Goal: Information Seeking & Learning: Find specific page/section

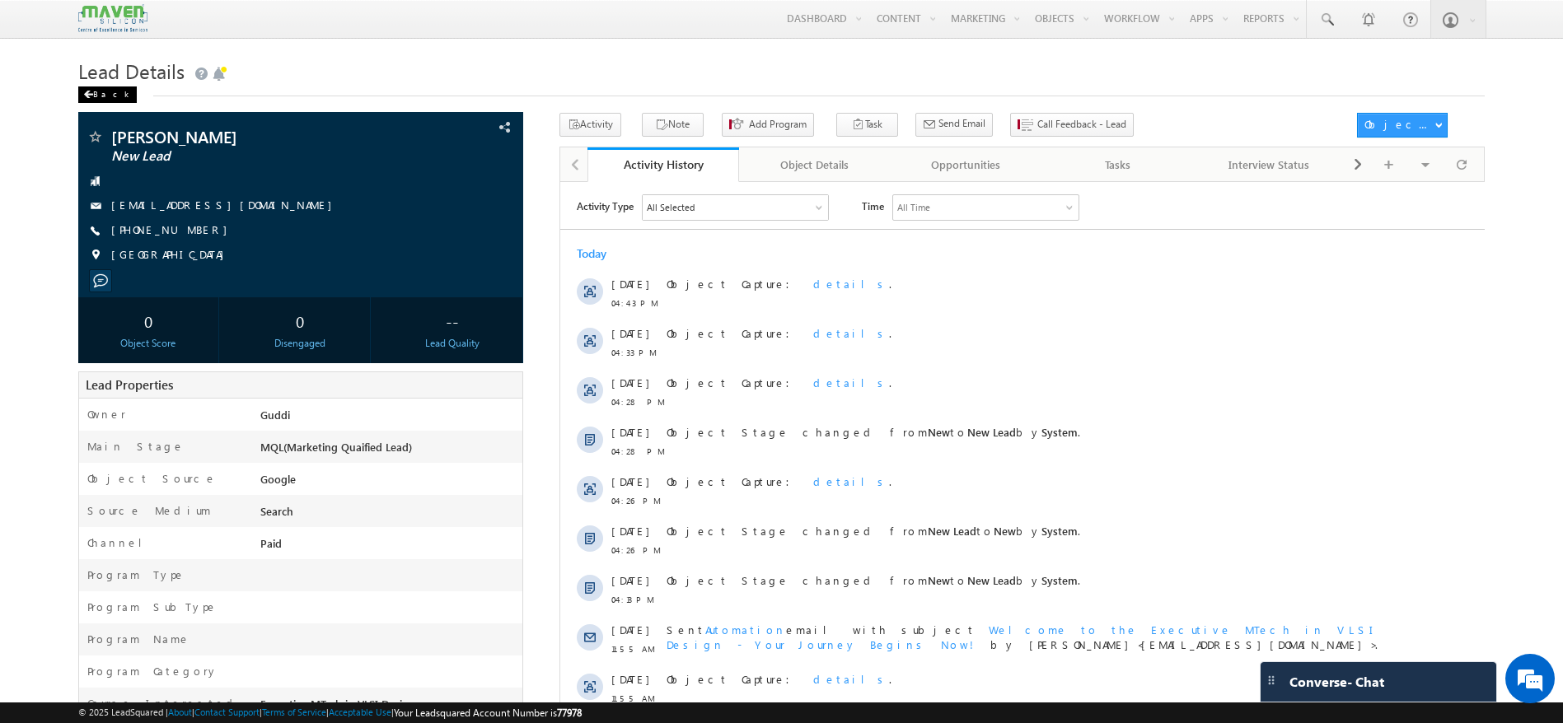
click at [97, 95] on div "Back" at bounding box center [107, 95] width 58 height 16
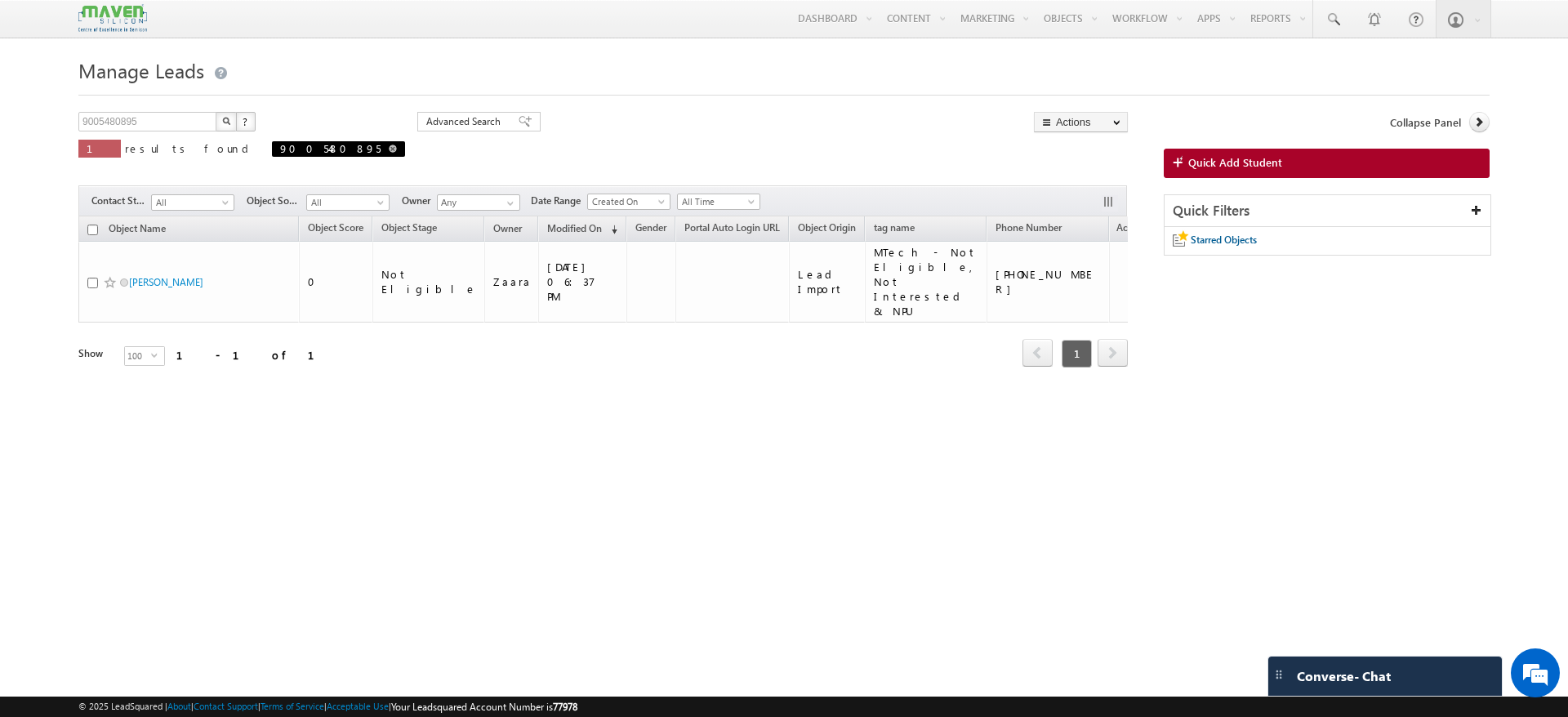
click at [389, 151] on span at bounding box center [392, 149] width 8 height 8
type input "Search Objects"
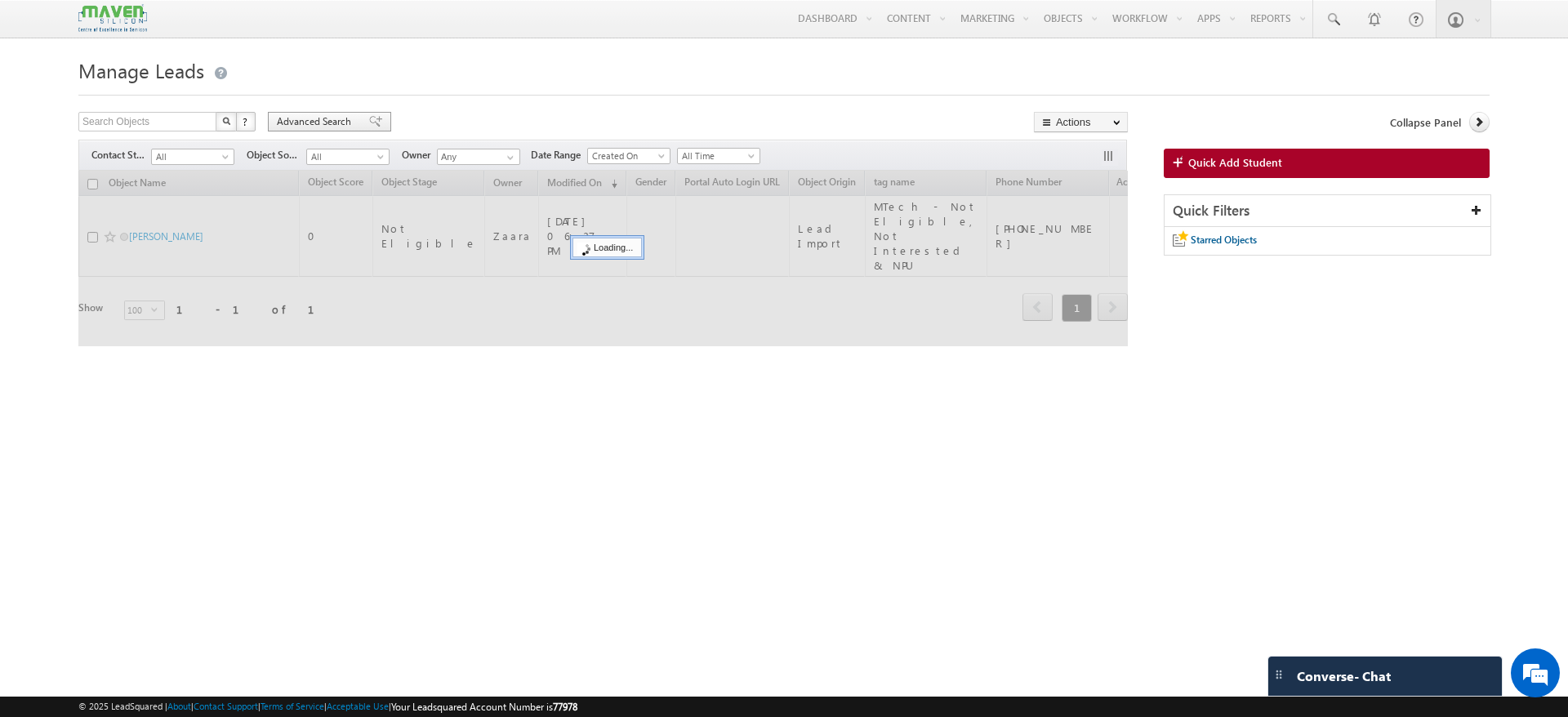
click at [346, 121] on span "Advanced Search" at bounding box center [316, 121] width 79 height 15
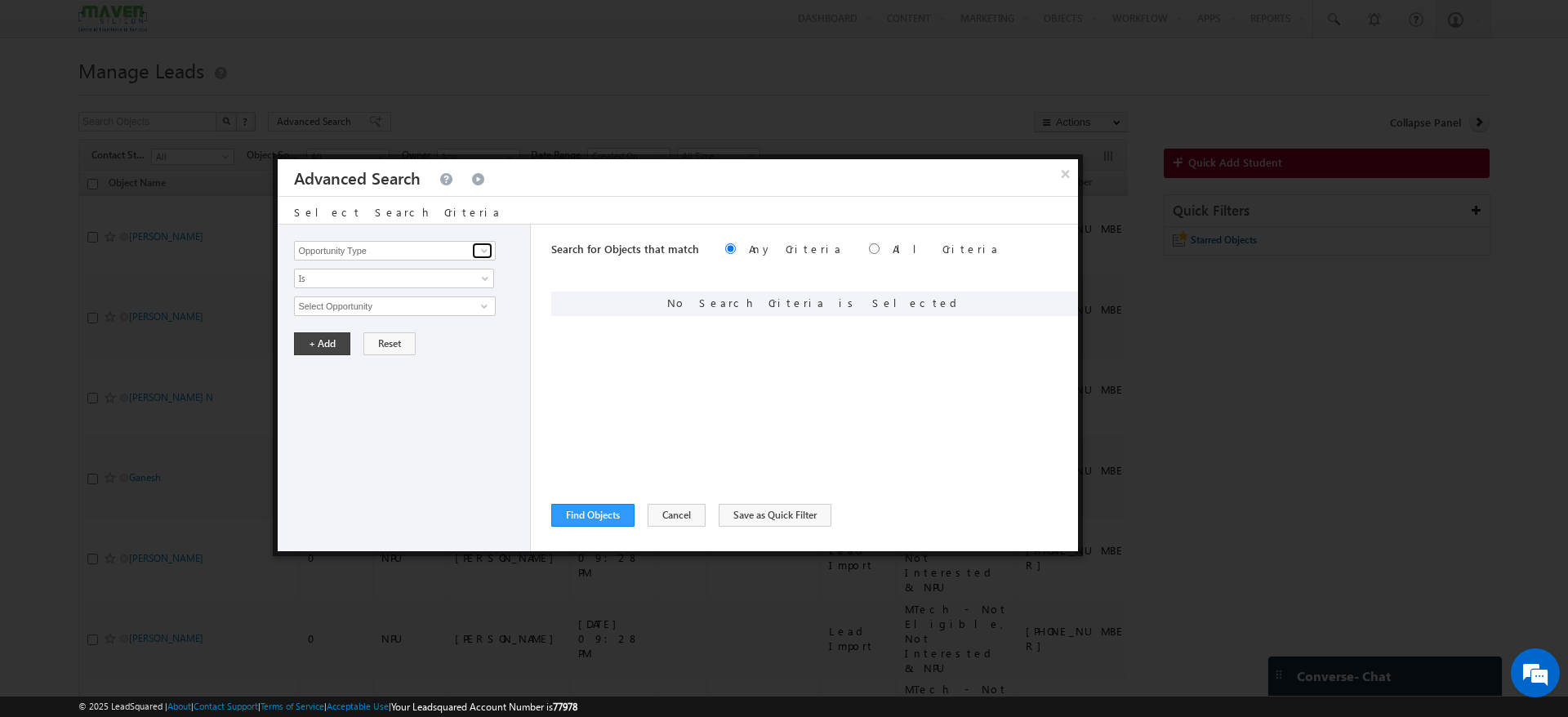
click at [483, 256] on span at bounding box center [484, 250] width 13 height 13
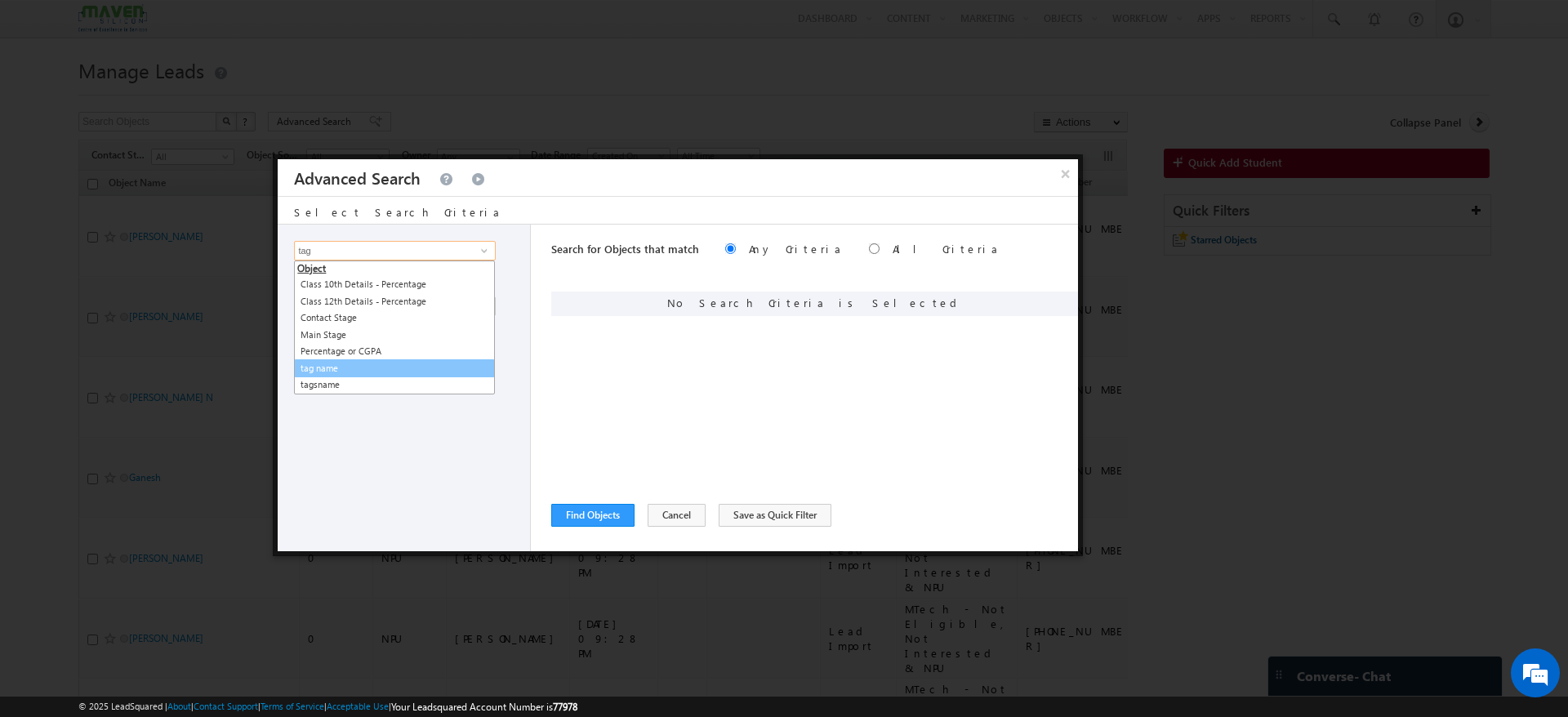
click at [315, 362] on link "tag name" at bounding box center [394, 369] width 201 height 19
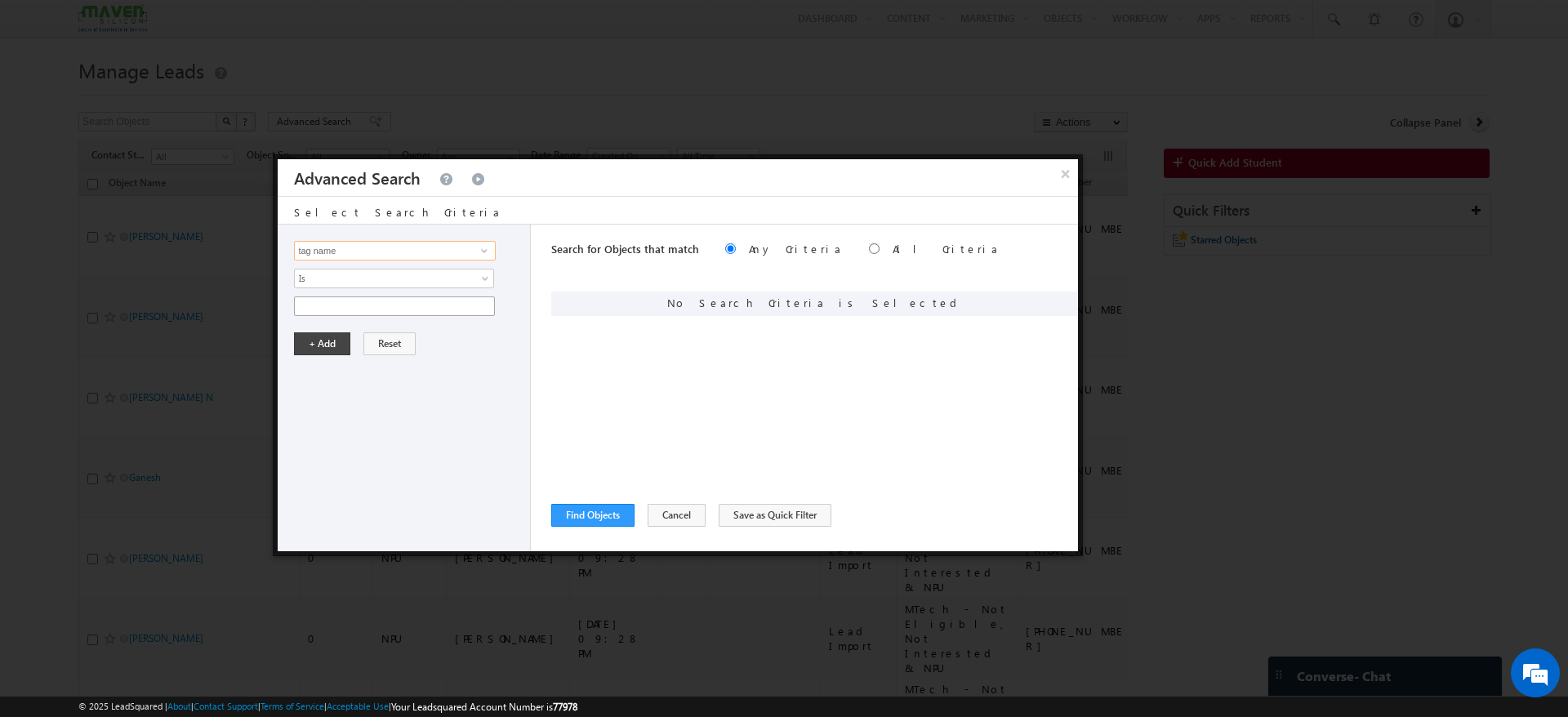
type input "tag name"
click at [482, 309] on input "text" at bounding box center [394, 306] width 201 height 20
paste input "MTech - Not Eligible, Not Interested & NPU"
type input "MTech - Not Eligible, Not Interested & NPU"
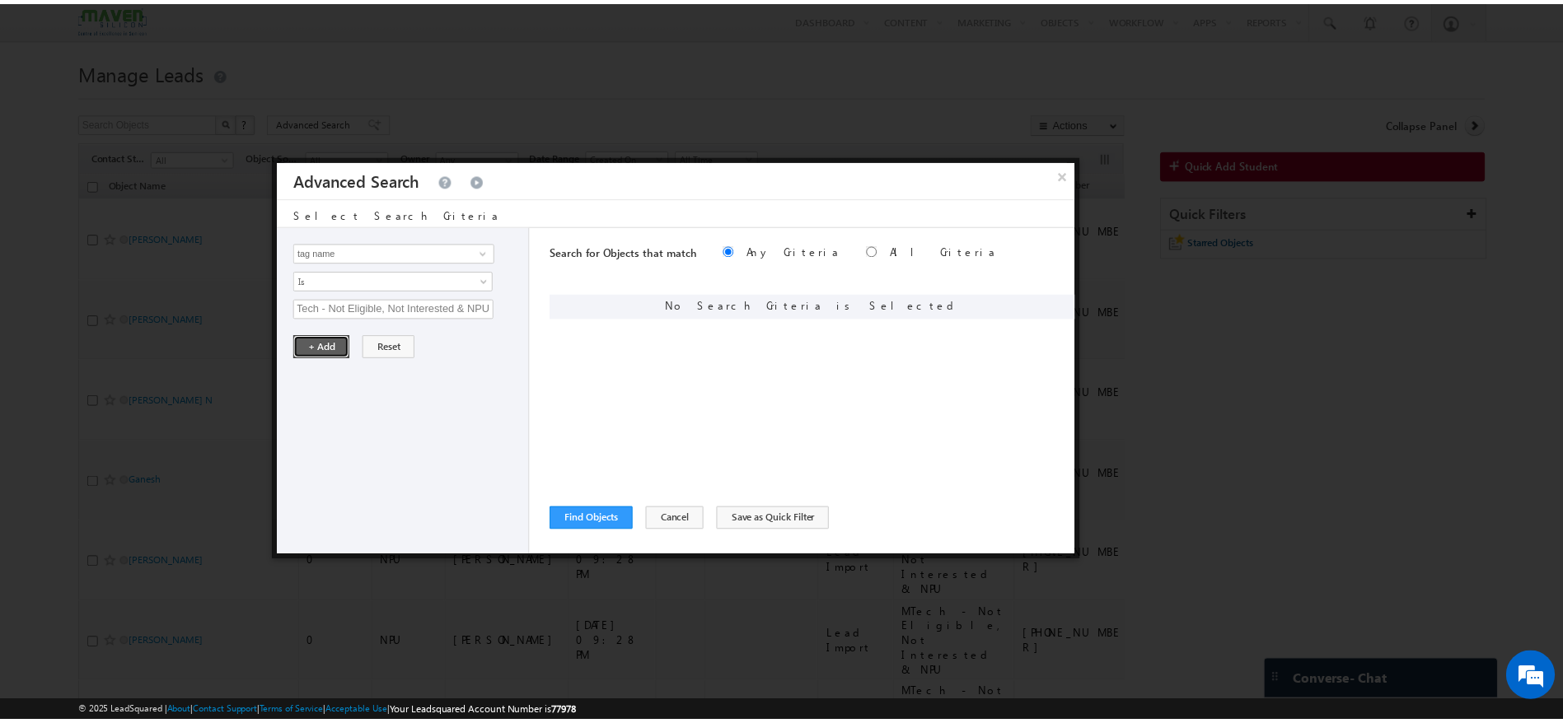
scroll to position [0, 0]
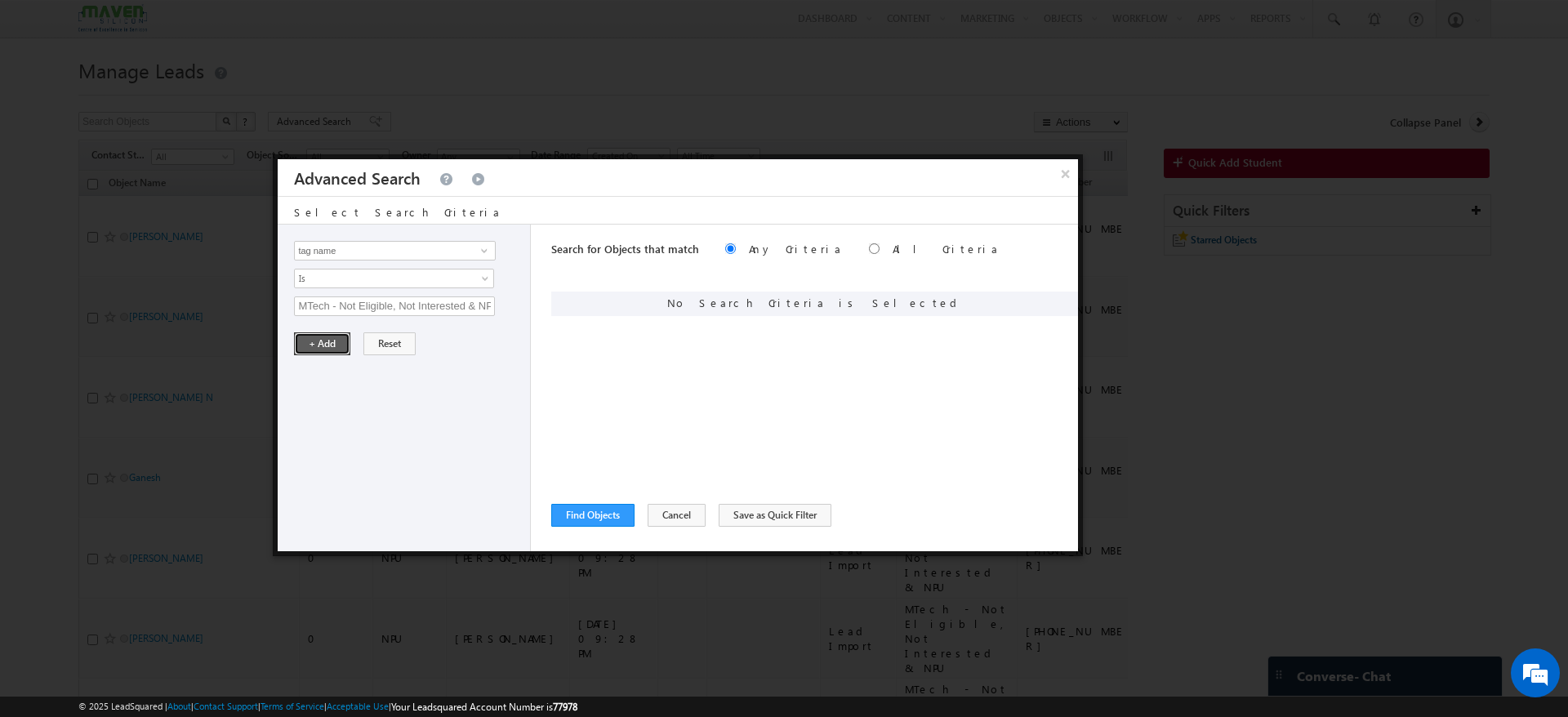
click at [342, 338] on button "+ Add" at bounding box center [322, 343] width 56 height 23
click at [869, 251] on input "radio" at bounding box center [874, 249] width 11 height 11
radio input "true"
click at [598, 513] on button "Find Objects" at bounding box center [593, 515] width 83 height 23
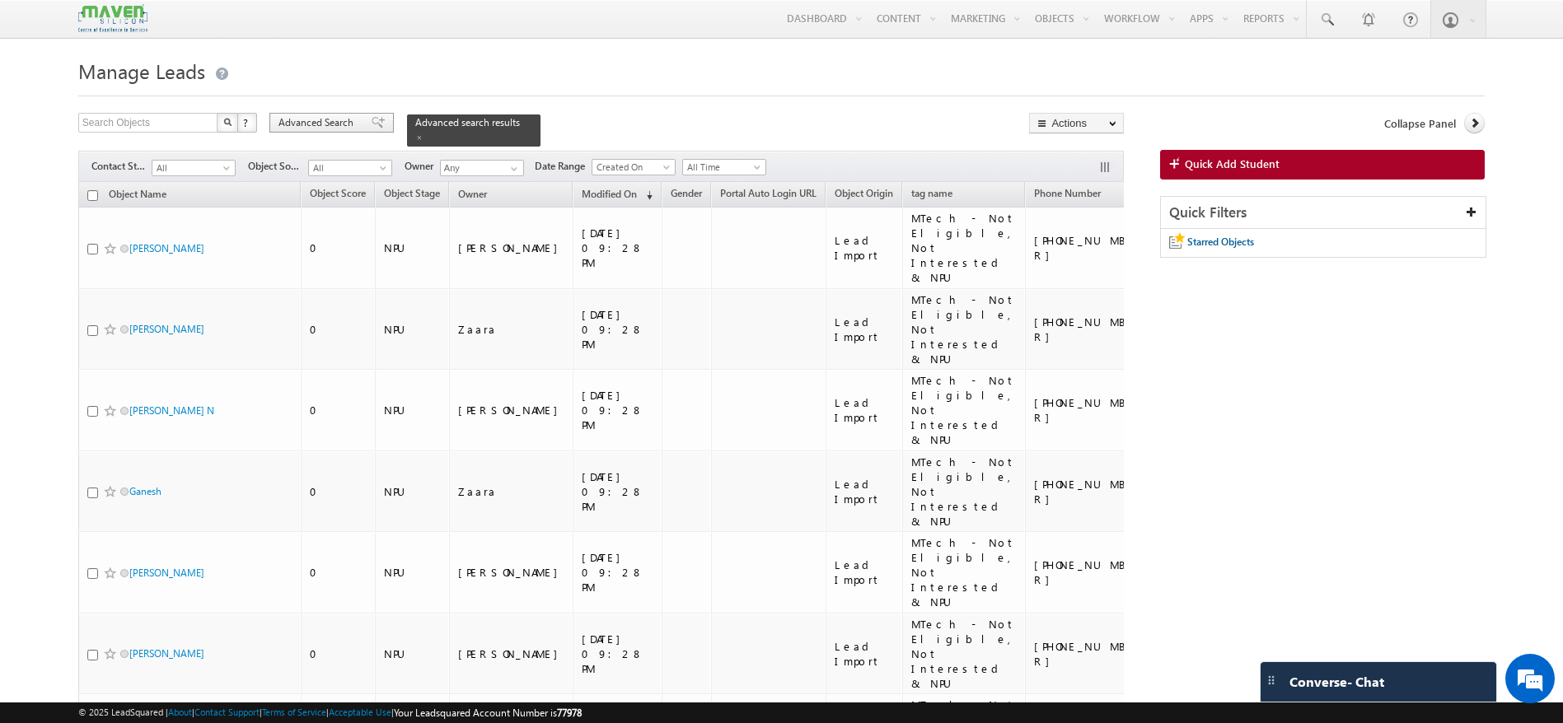
click at [375, 126] on div "Advanced Search" at bounding box center [331, 123] width 124 height 20
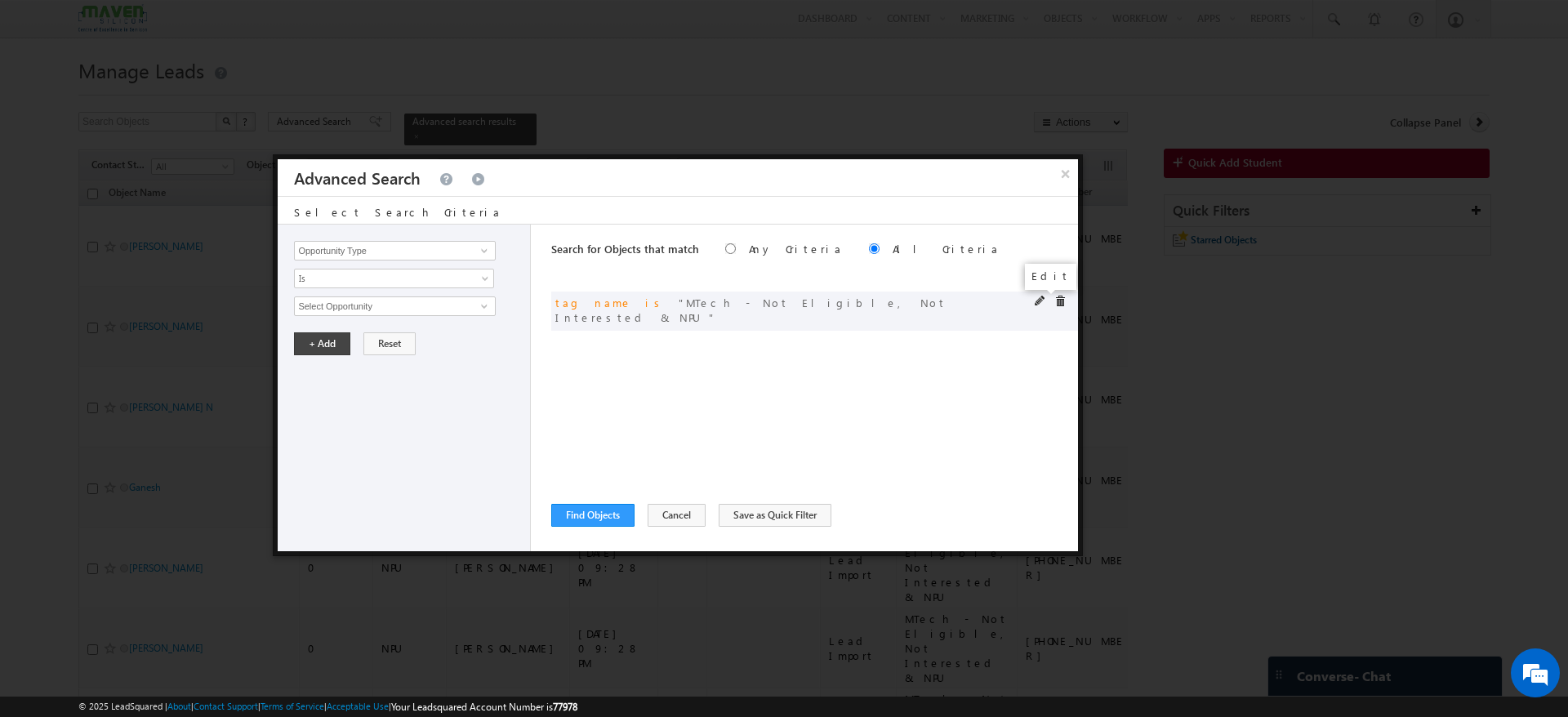
click at [1037, 302] on span at bounding box center [1041, 301] width 12 height 12
click at [479, 253] on span at bounding box center [484, 250] width 13 height 13
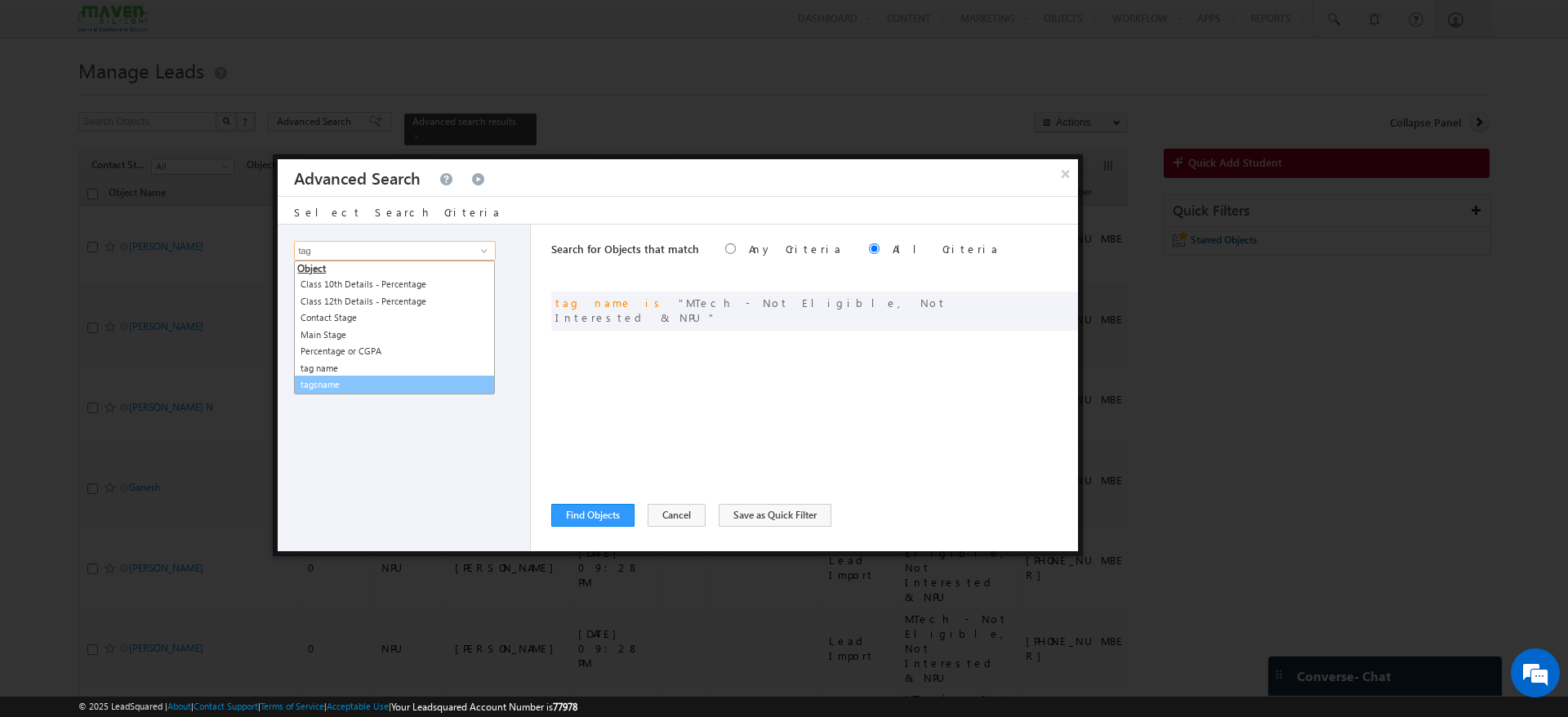
click at [354, 378] on link "tagsname" at bounding box center [394, 385] width 201 height 19
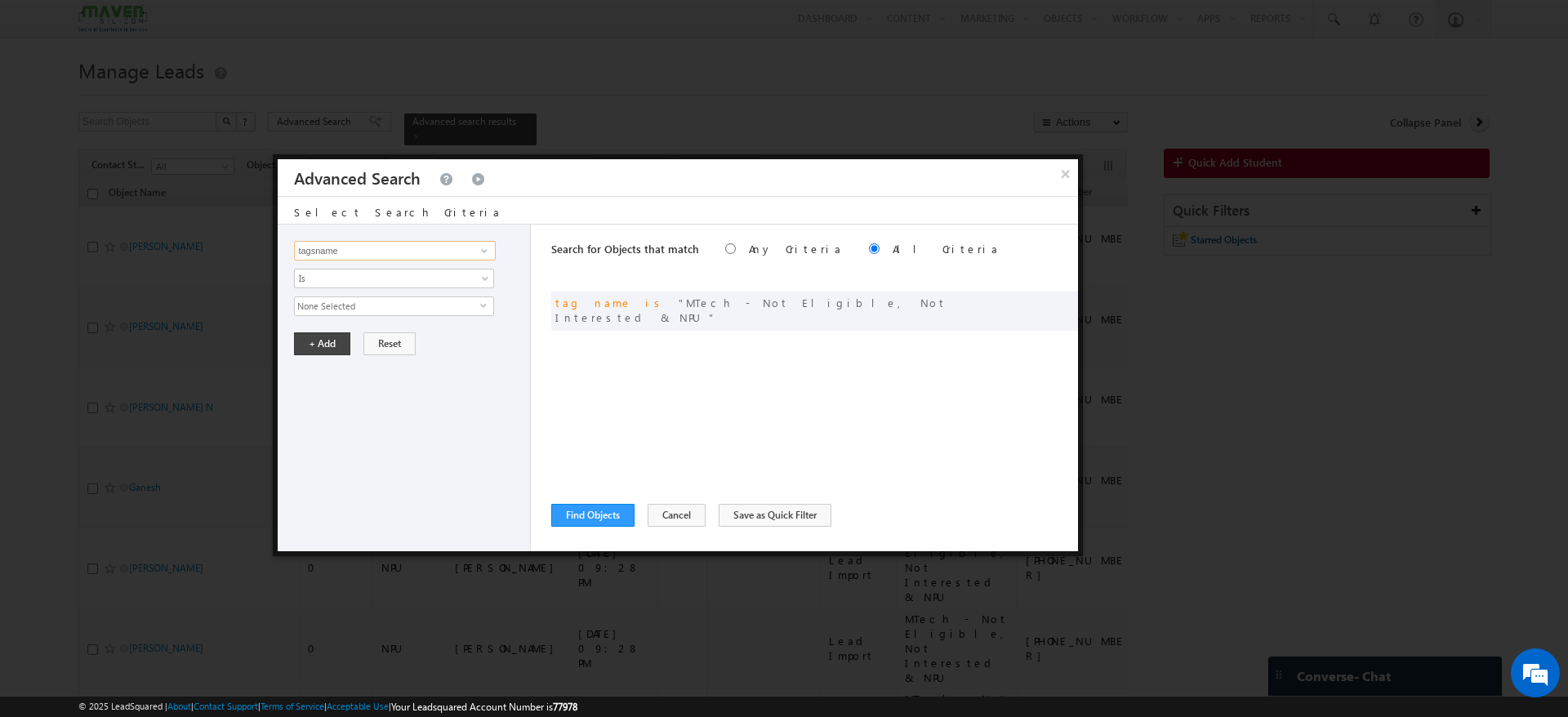
type input "tagsname"
click at [484, 313] on span "select" at bounding box center [486, 311] width 13 height 28
click at [309, 423] on input "MTech - Not Eligible, Not Interested & NPU" at bounding box center [304, 425] width 11 height 11
checkbox input "true"
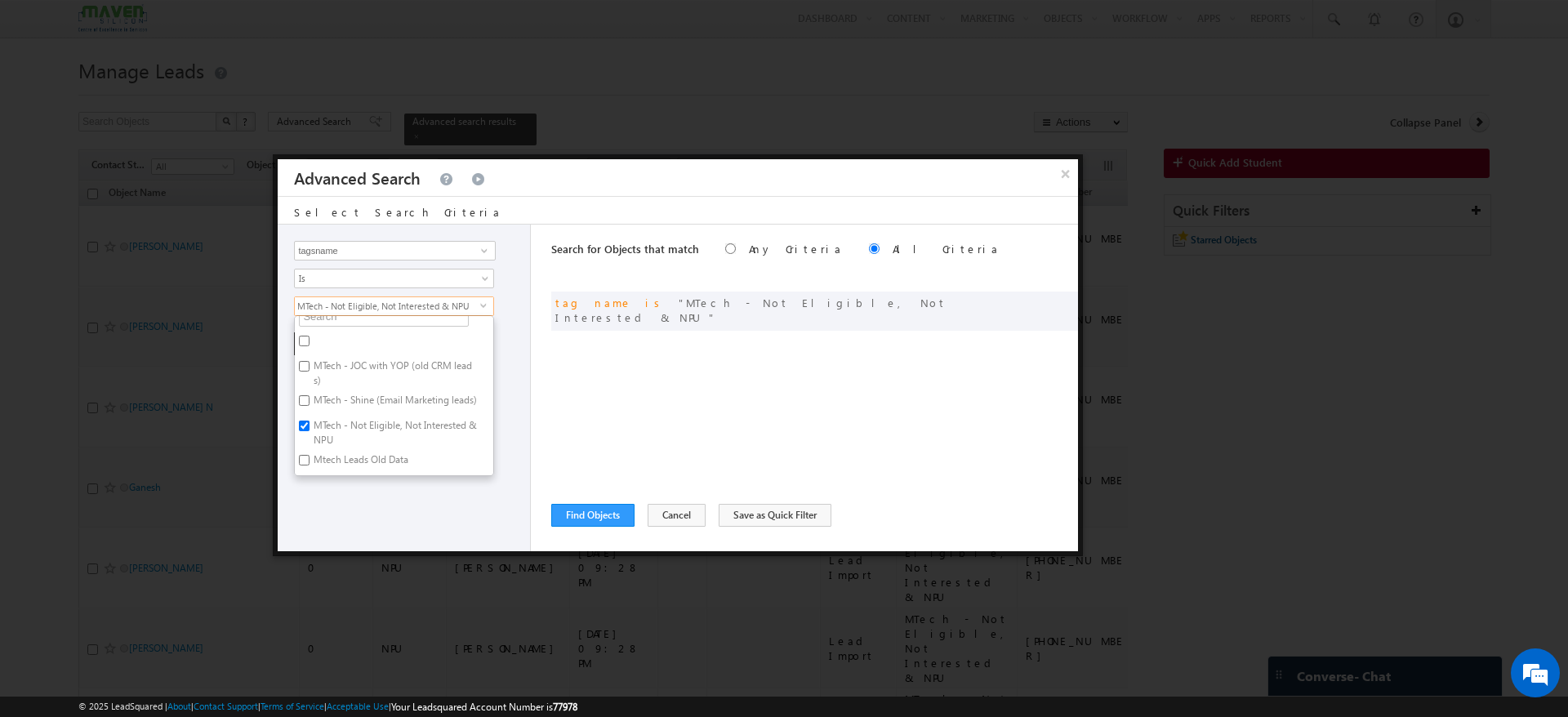
click at [372, 496] on div "Opportunity Type Object Activity Task Sales Group Prospect Id Academic Remarks …" at bounding box center [403, 389] width 253 height 327
click at [332, 350] on button "+ Add" at bounding box center [322, 343] width 56 height 23
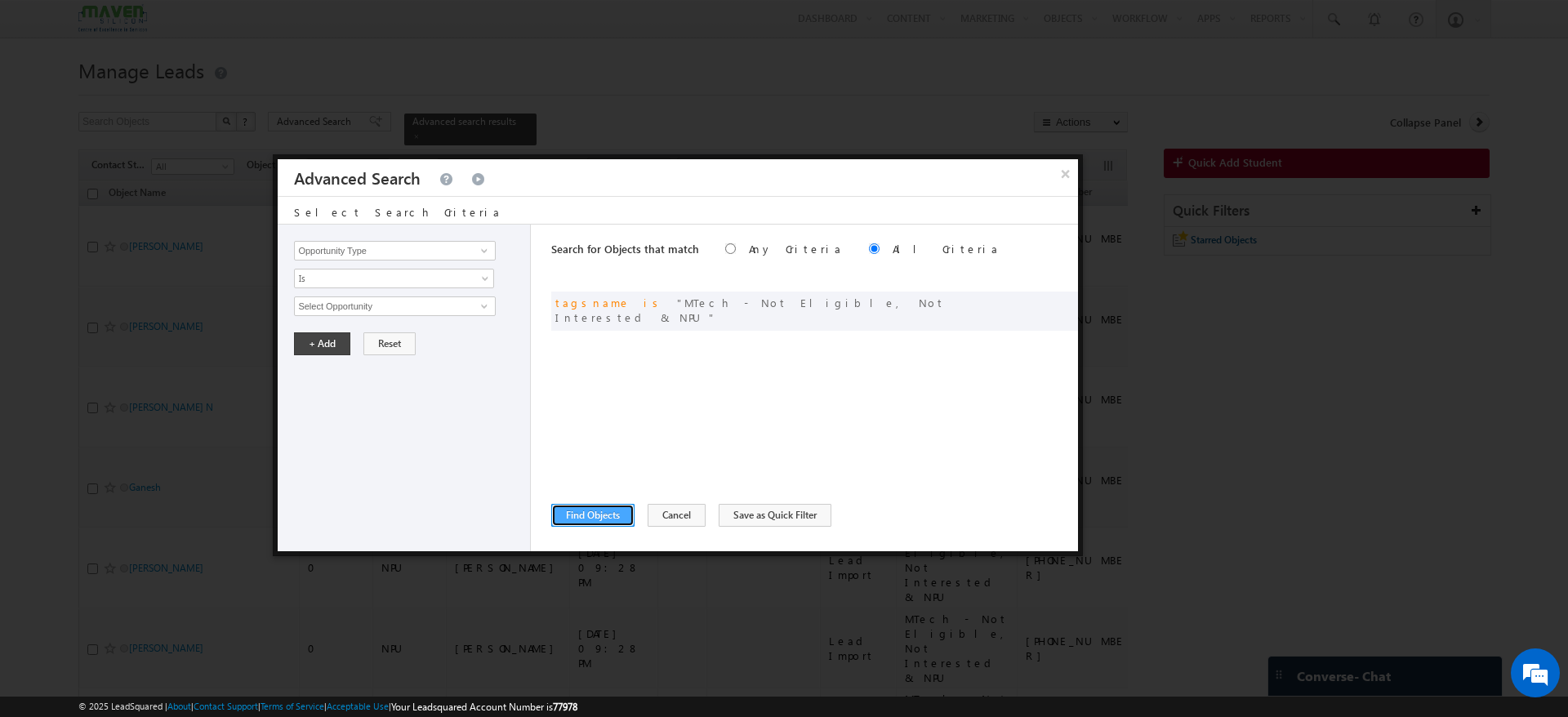
click at [618, 514] on button "Find Objects" at bounding box center [593, 515] width 83 height 23
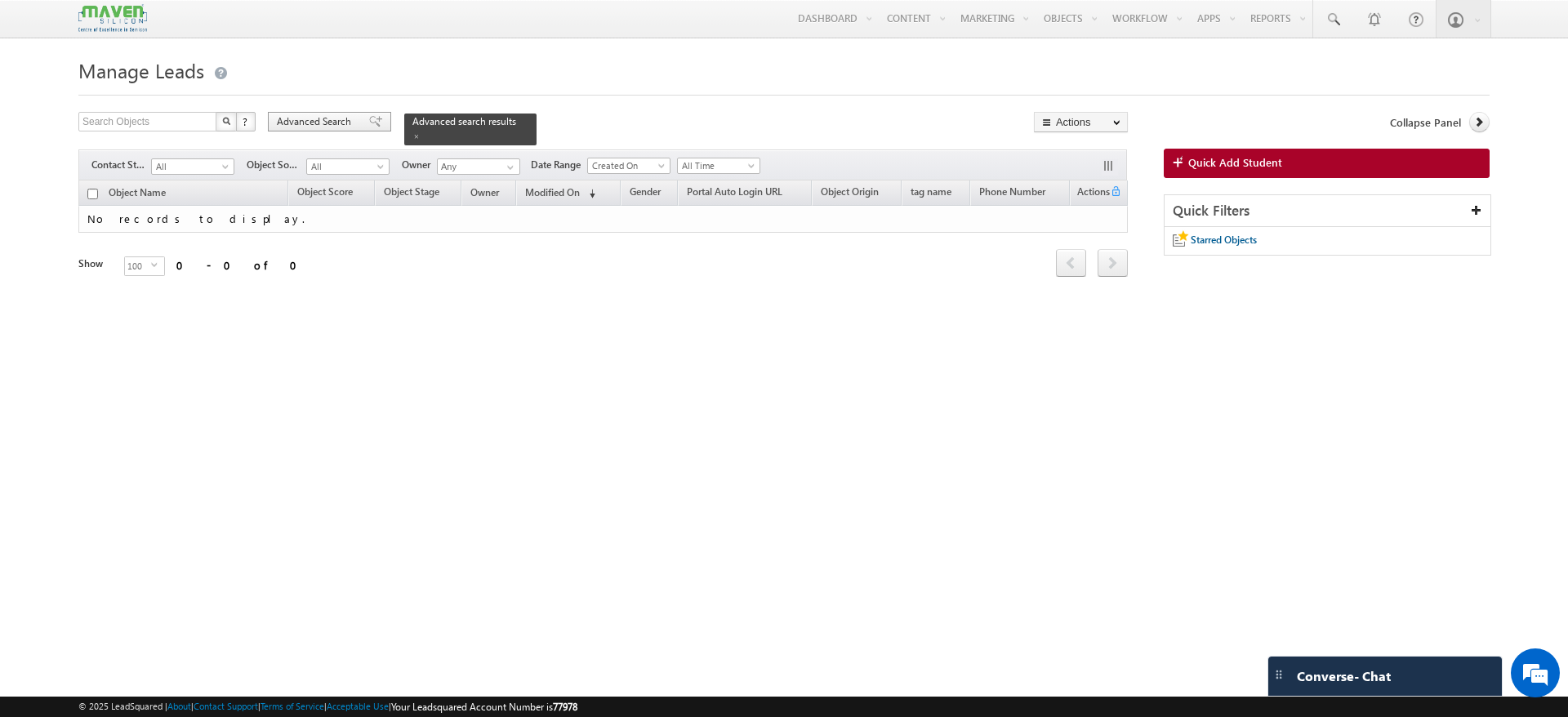
click at [369, 119] on span at bounding box center [375, 122] width 13 height 12
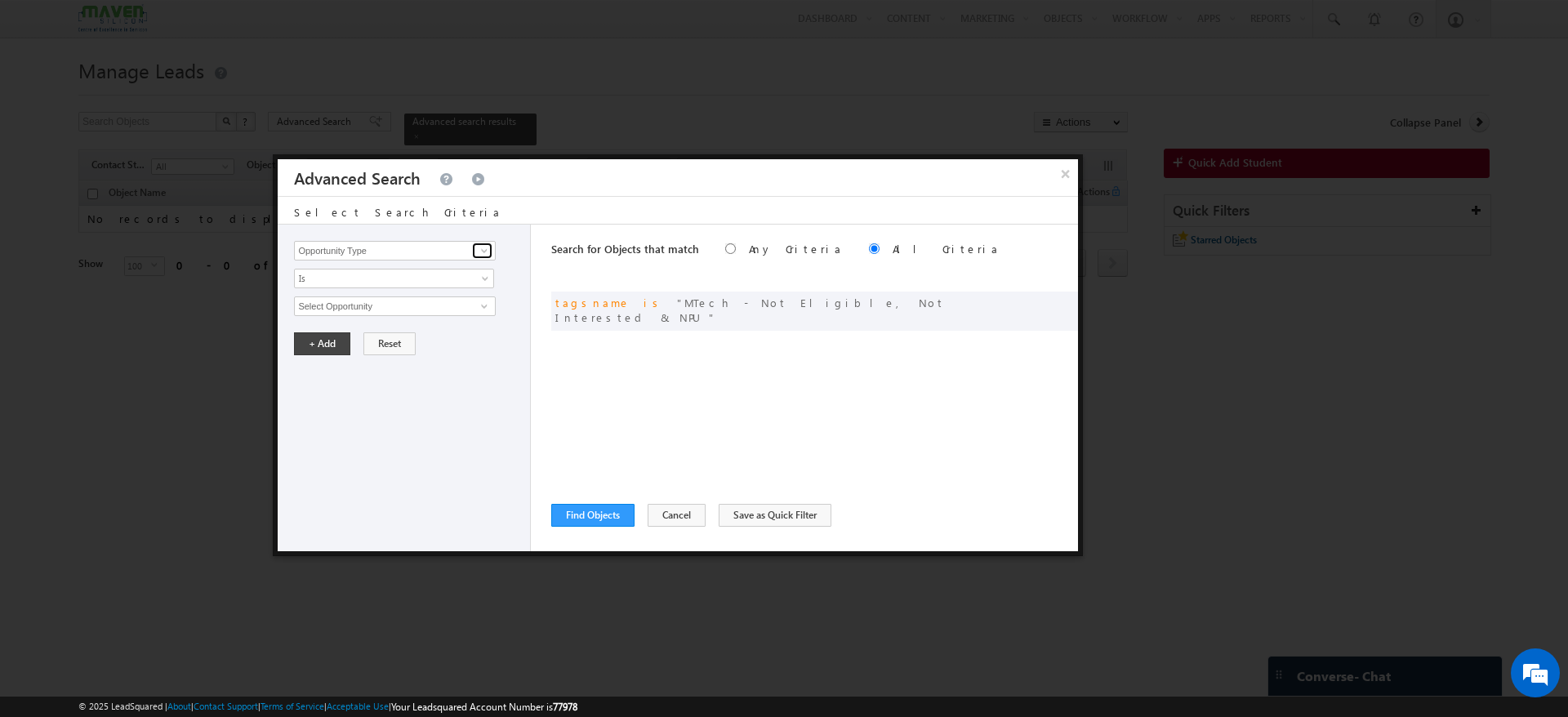
click at [483, 249] on span at bounding box center [484, 250] width 13 height 13
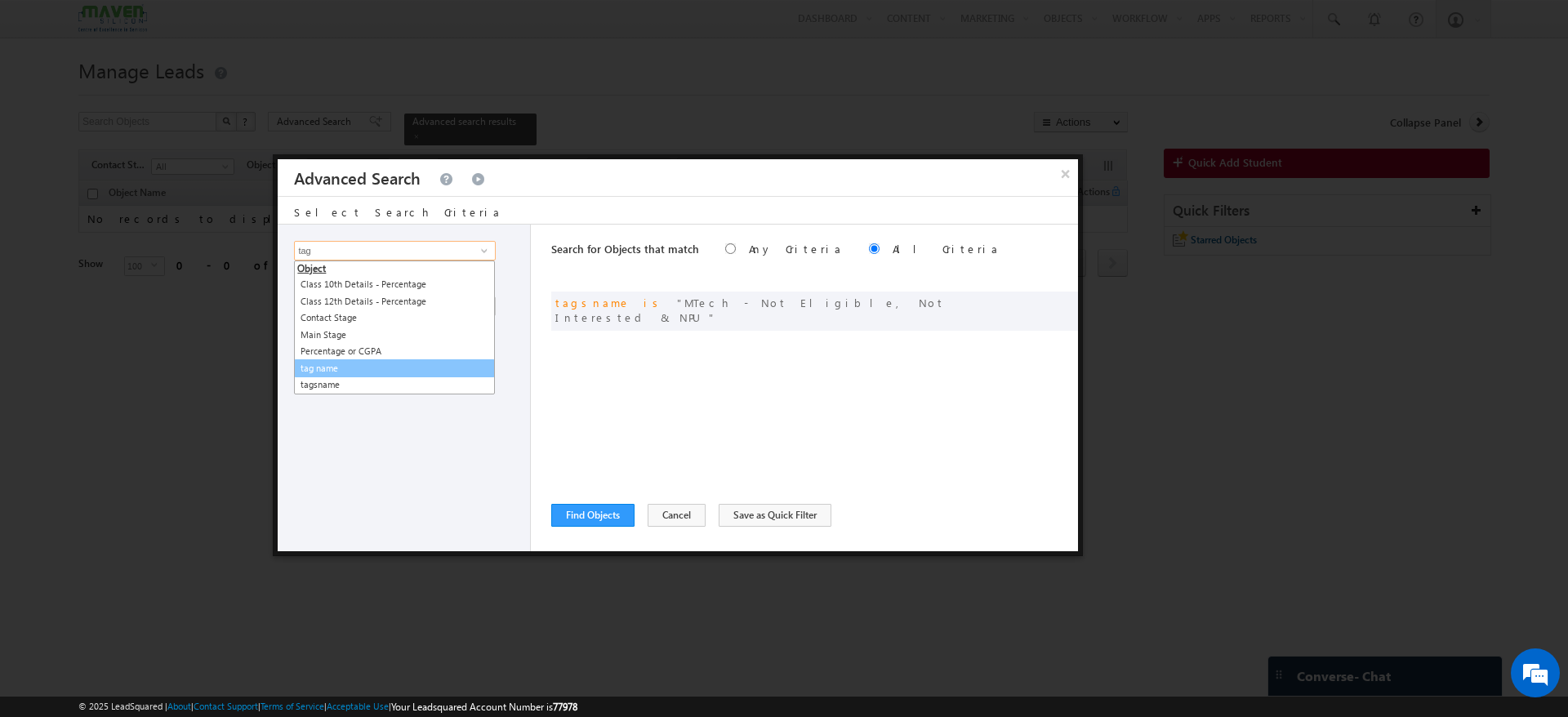
click at [363, 370] on link "tag name" at bounding box center [394, 369] width 201 height 19
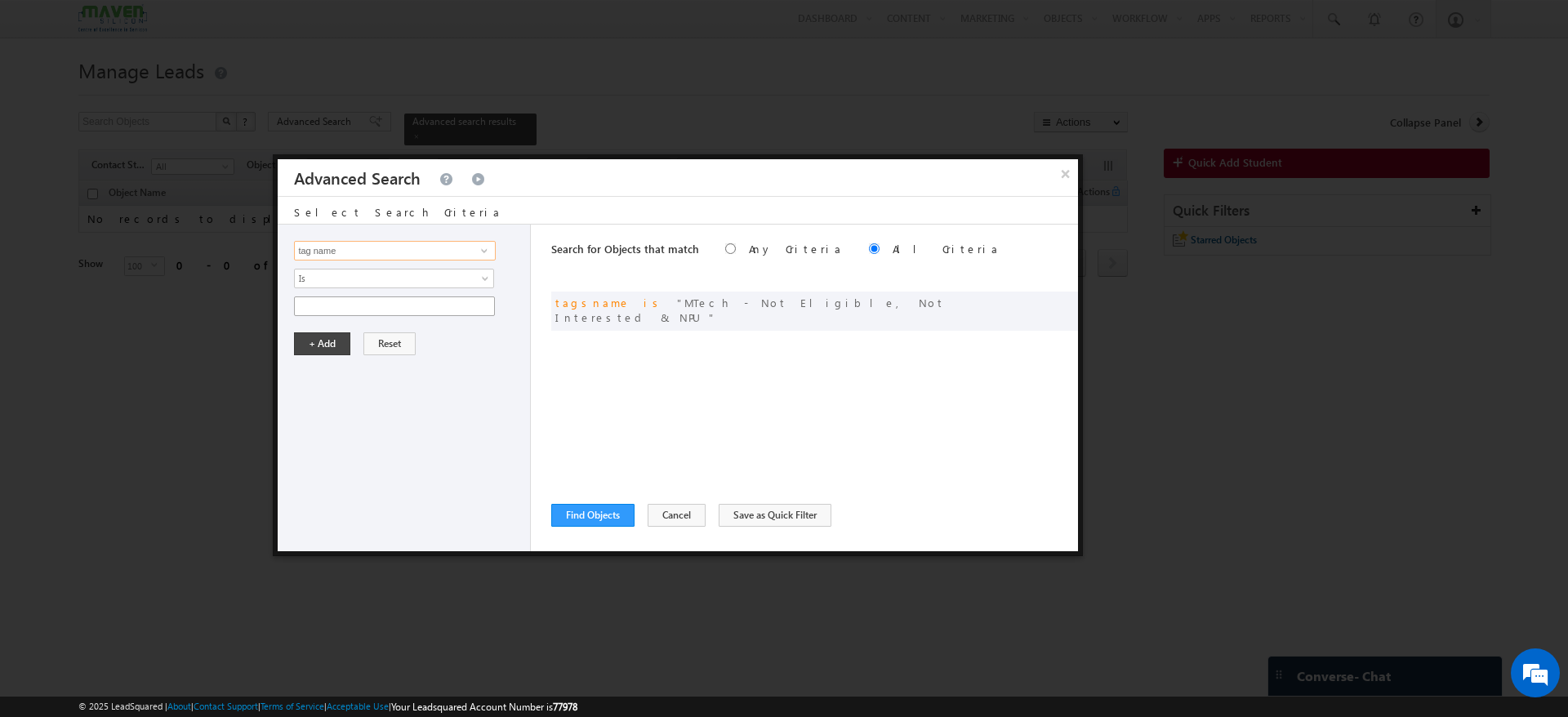
type input "tag name"
click at [349, 301] on input "text" at bounding box center [394, 306] width 201 height 20
paste input "MTech - Not Eligible, Not Interested & NPU"
type input "MTech - Not Eligible, Not Interested & NPU"
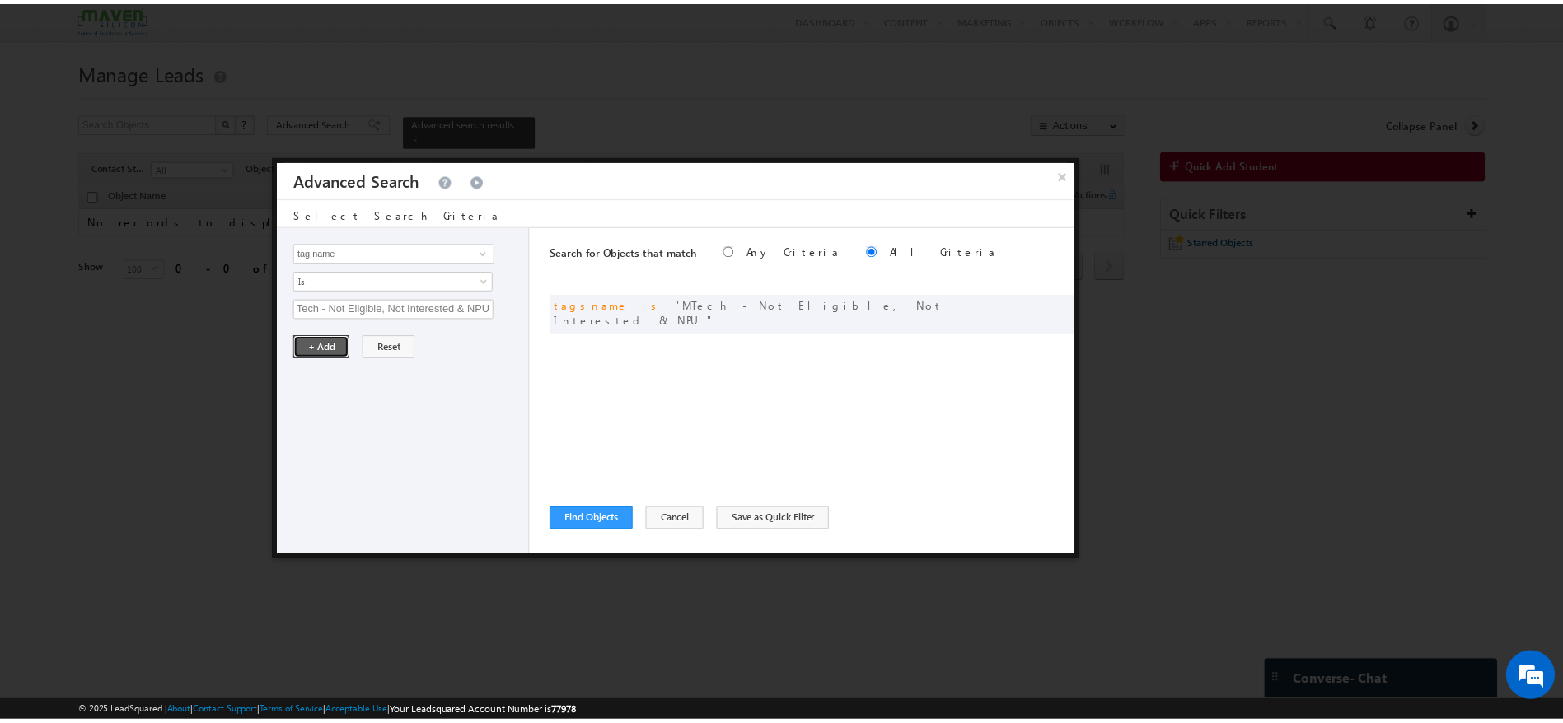
scroll to position [0, 0]
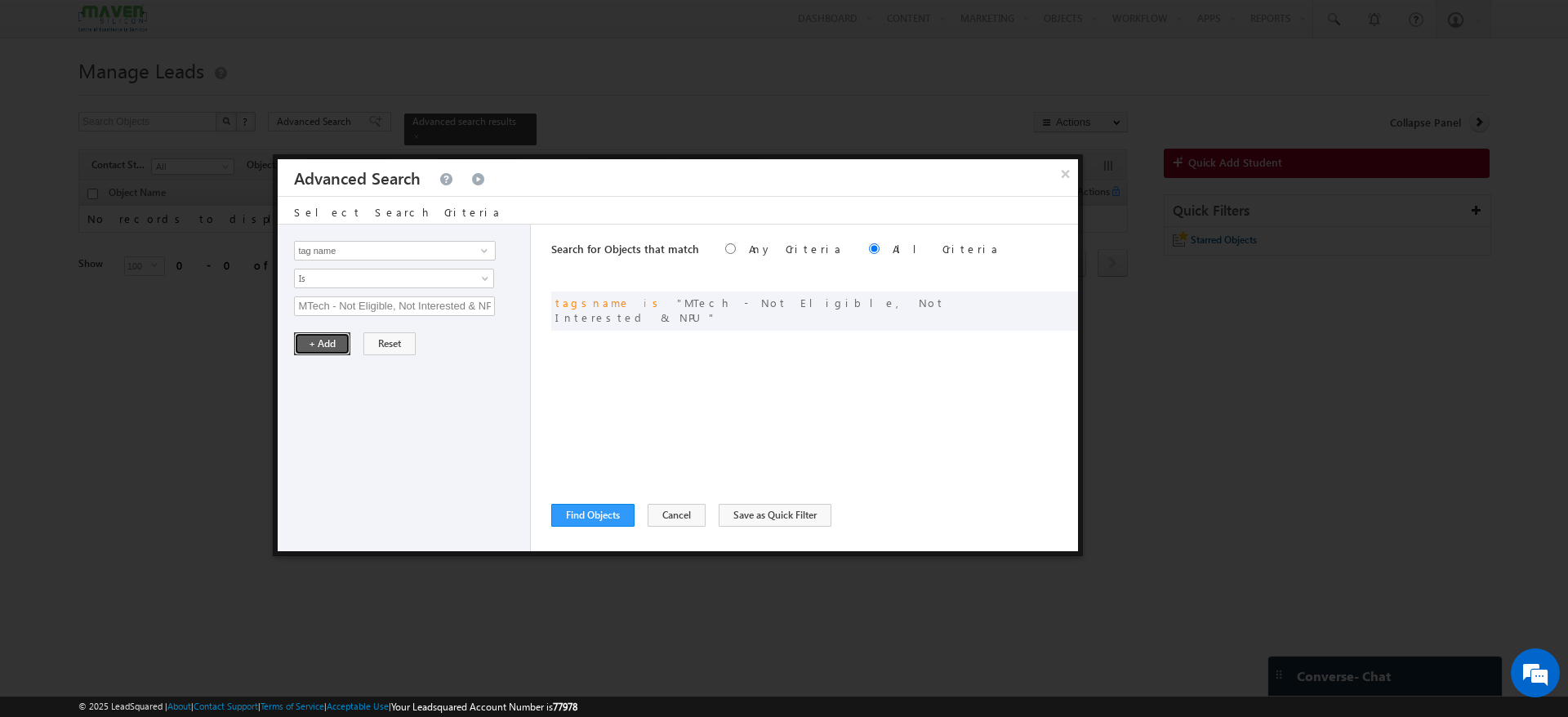
click at [319, 339] on button "+ Add" at bounding box center [322, 343] width 56 height 23
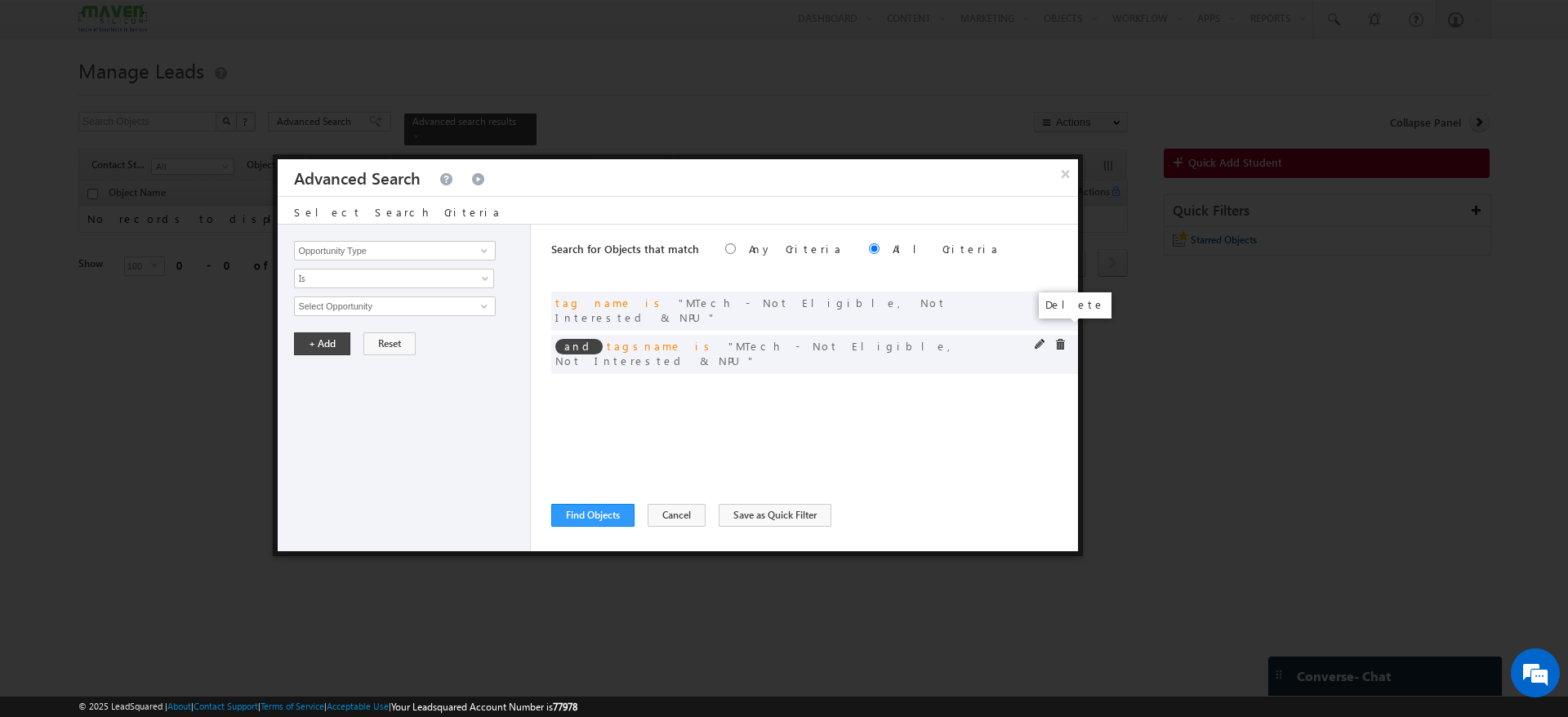
click at [1060, 339] on span at bounding box center [1061, 345] width 12 height 12
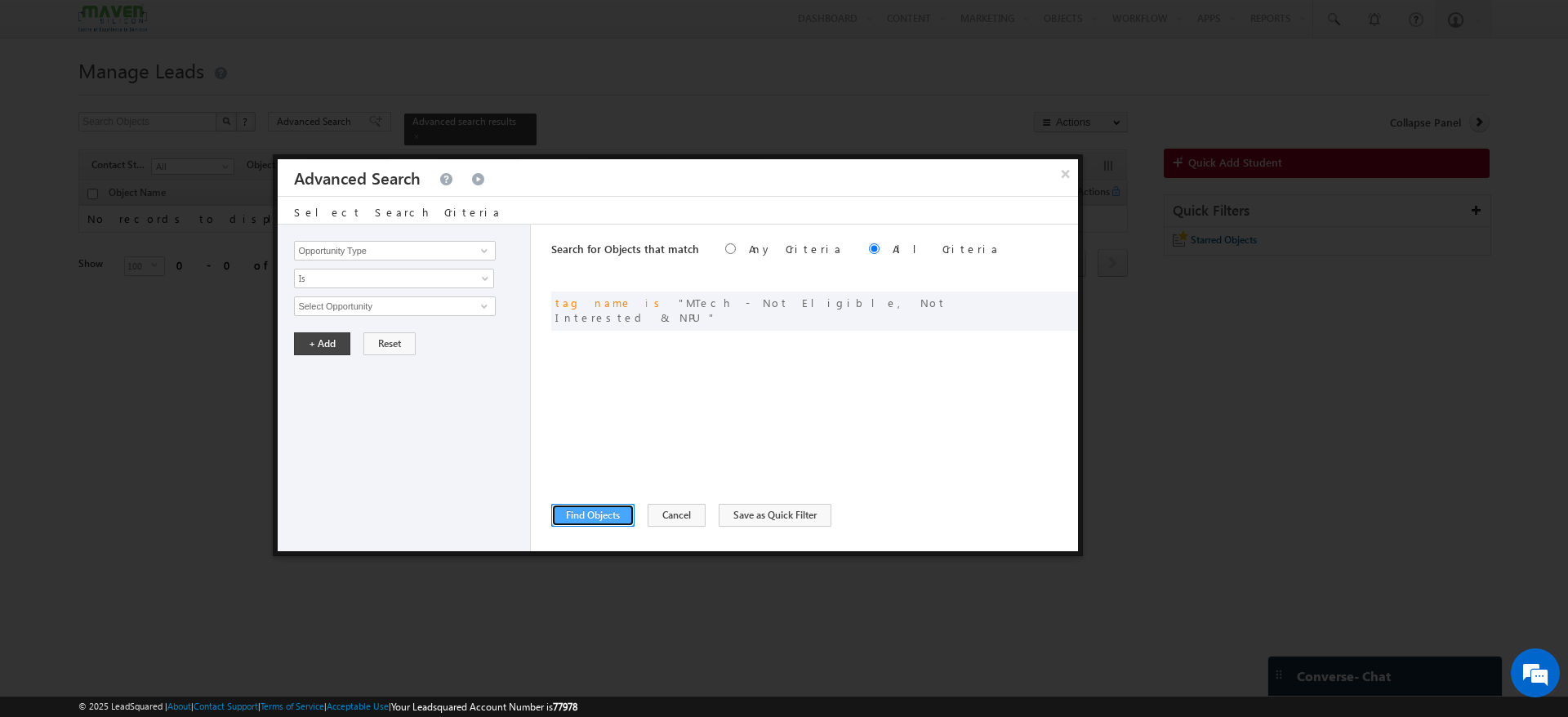
click at [568, 517] on button "Find Objects" at bounding box center [593, 515] width 83 height 23
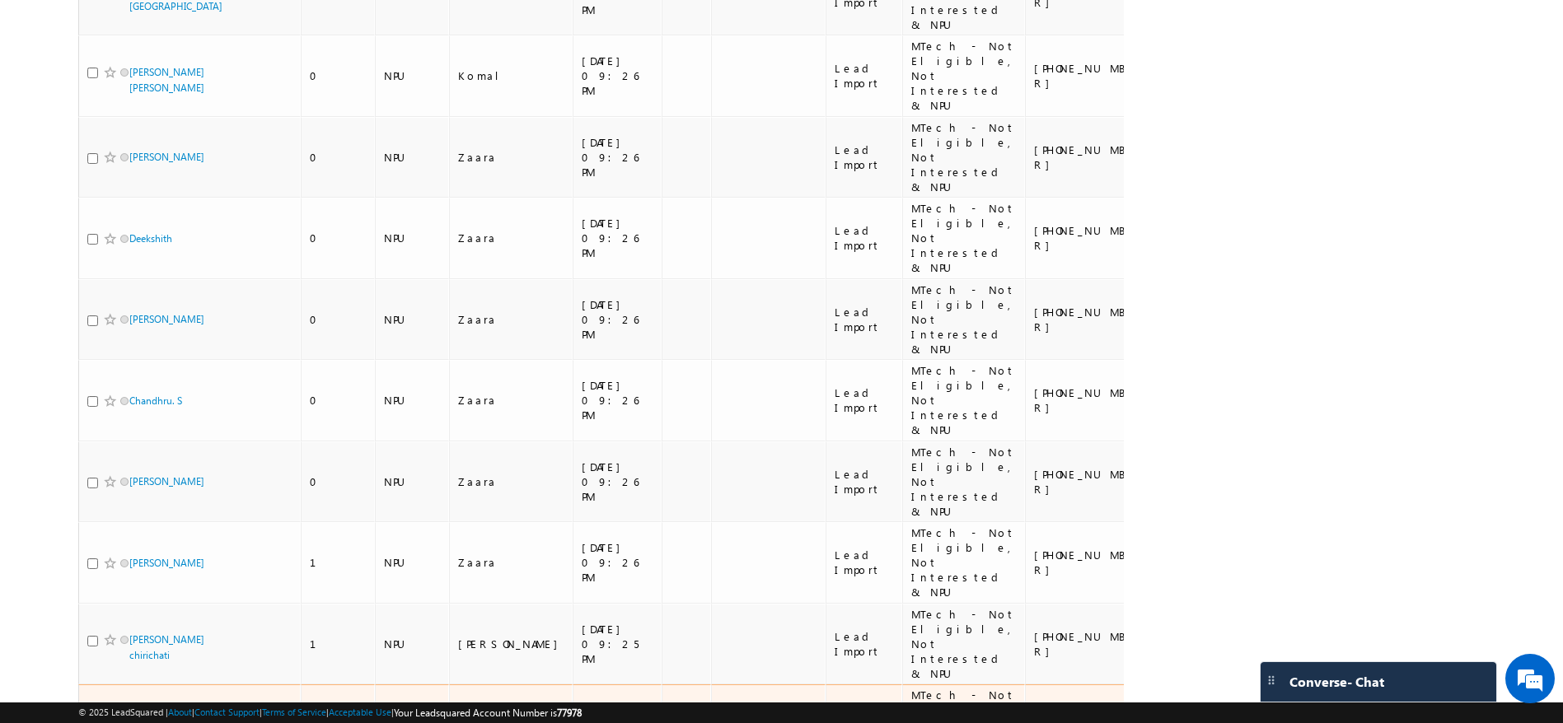
scroll to position [6240, 0]
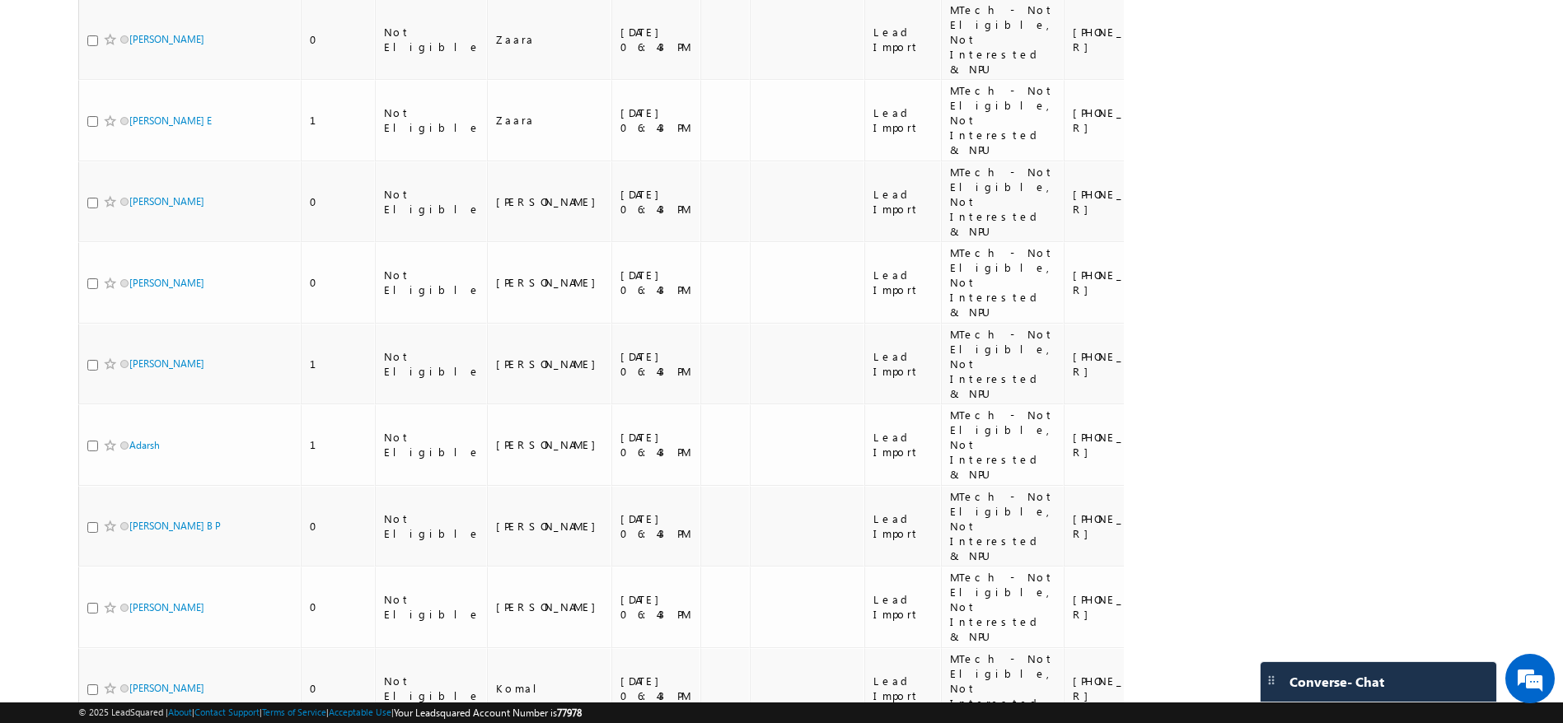
scroll to position [0, 0]
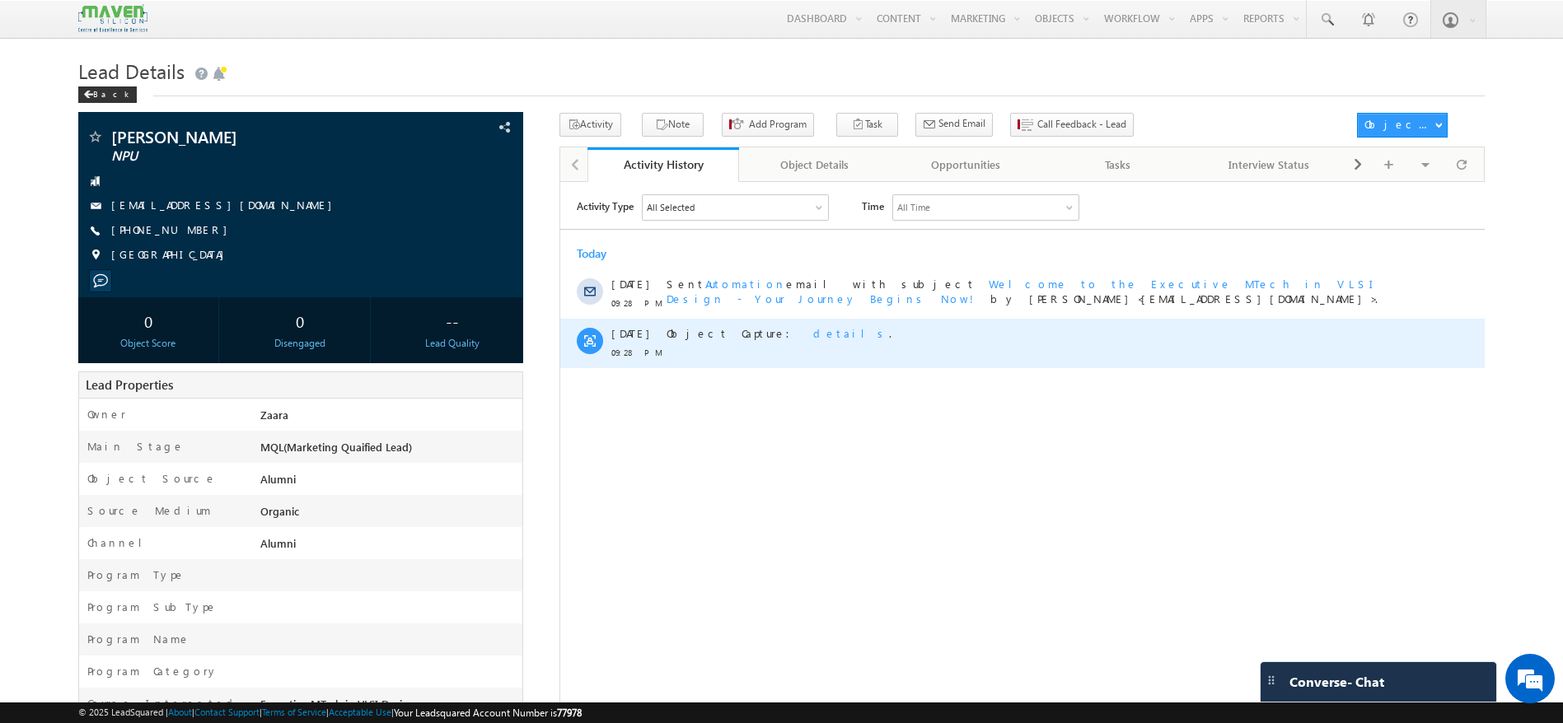
click at [812, 328] on span "details" at bounding box center [850, 332] width 76 height 14
